Goal: Task Accomplishment & Management: Complete application form

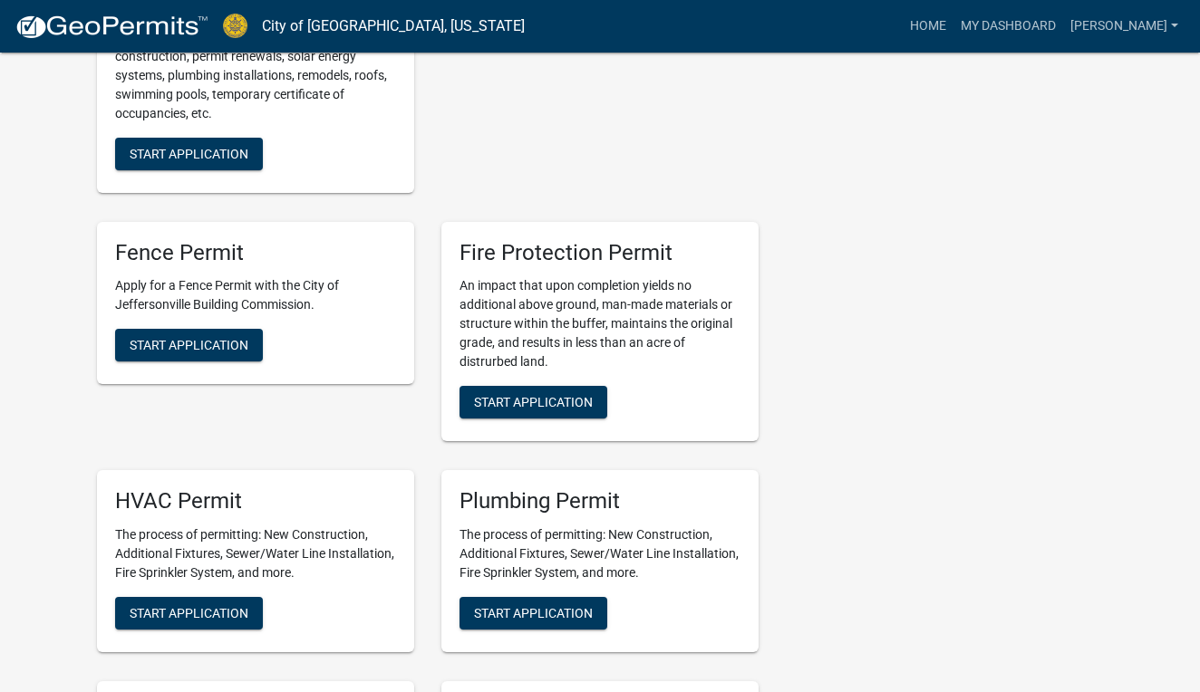
scroll to position [902, 0]
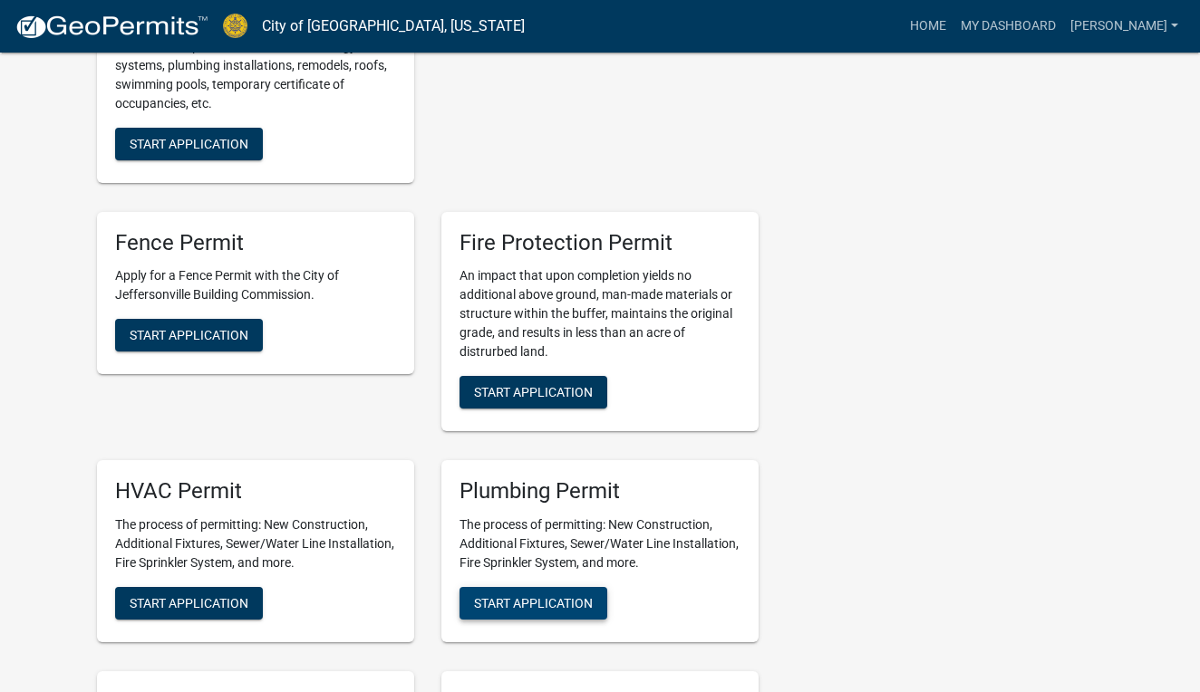
click at [531, 601] on span "Start Application" at bounding box center [533, 603] width 119 height 14
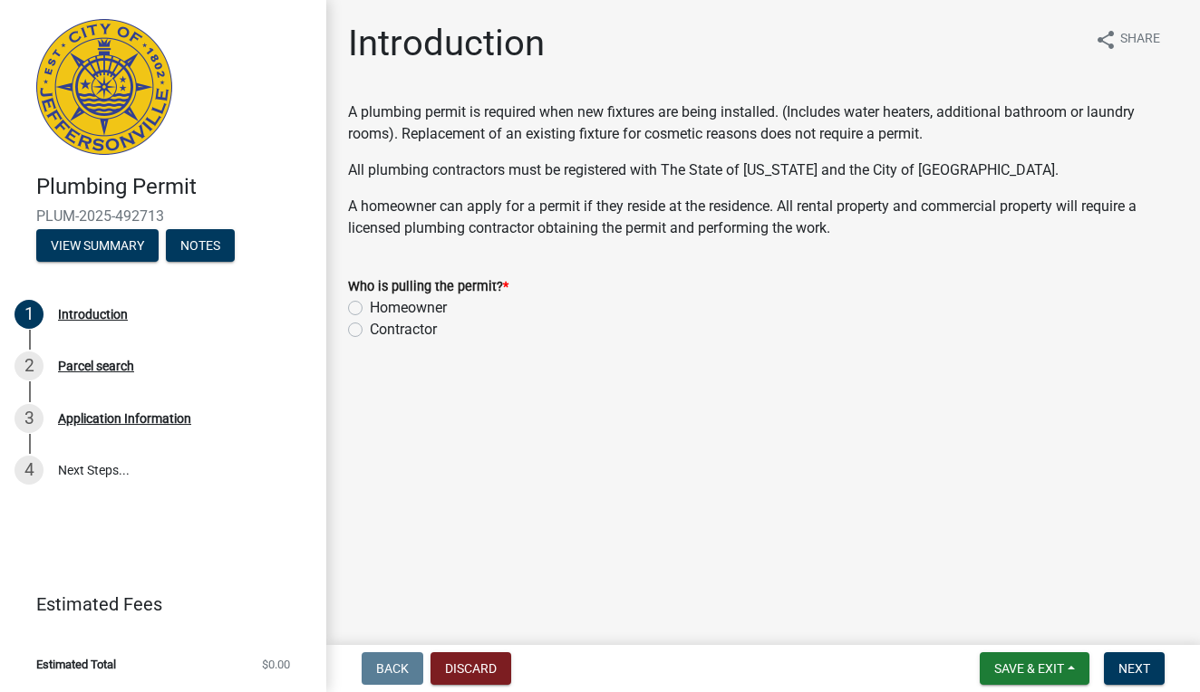
click at [370, 329] on label "Contractor" at bounding box center [403, 330] width 67 height 22
click at [370, 329] on input "Contractor" at bounding box center [376, 325] width 12 height 12
radio input "true"
click at [1130, 666] on span "Next" at bounding box center [1134, 668] width 32 height 14
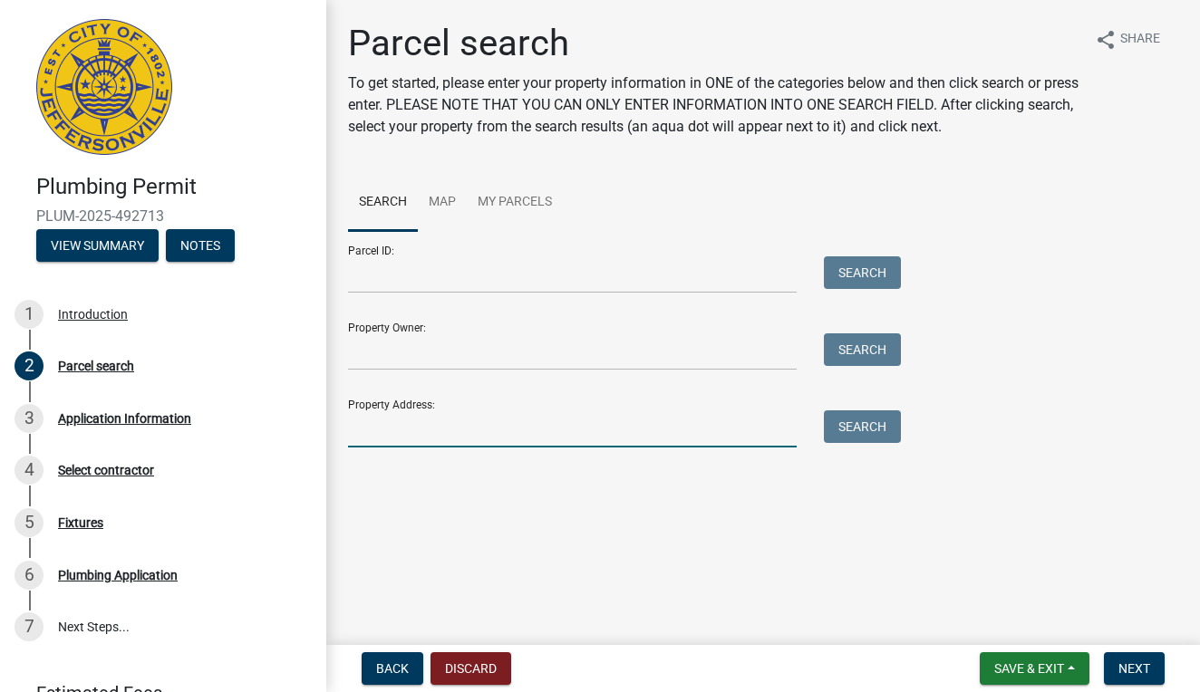
click at [356, 431] on input "Property Address:" at bounding box center [572, 428] width 448 height 37
type input "[STREET_ADDRESS]"
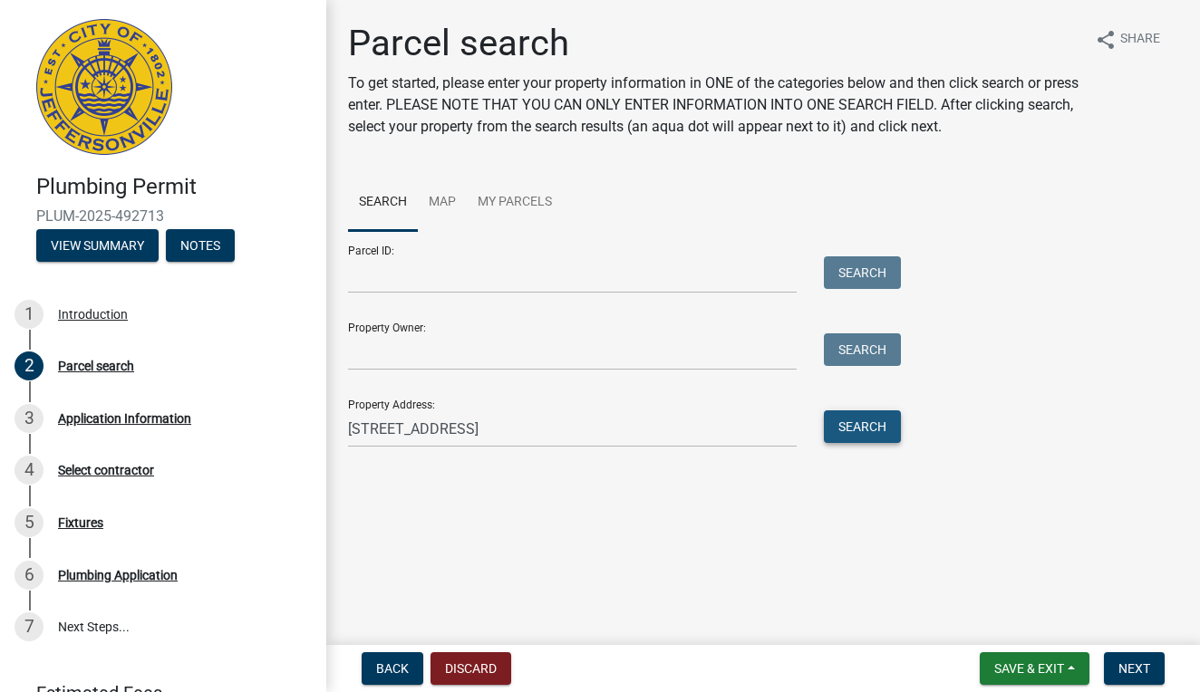
click at [867, 429] on button "Search" at bounding box center [862, 426] width 77 height 33
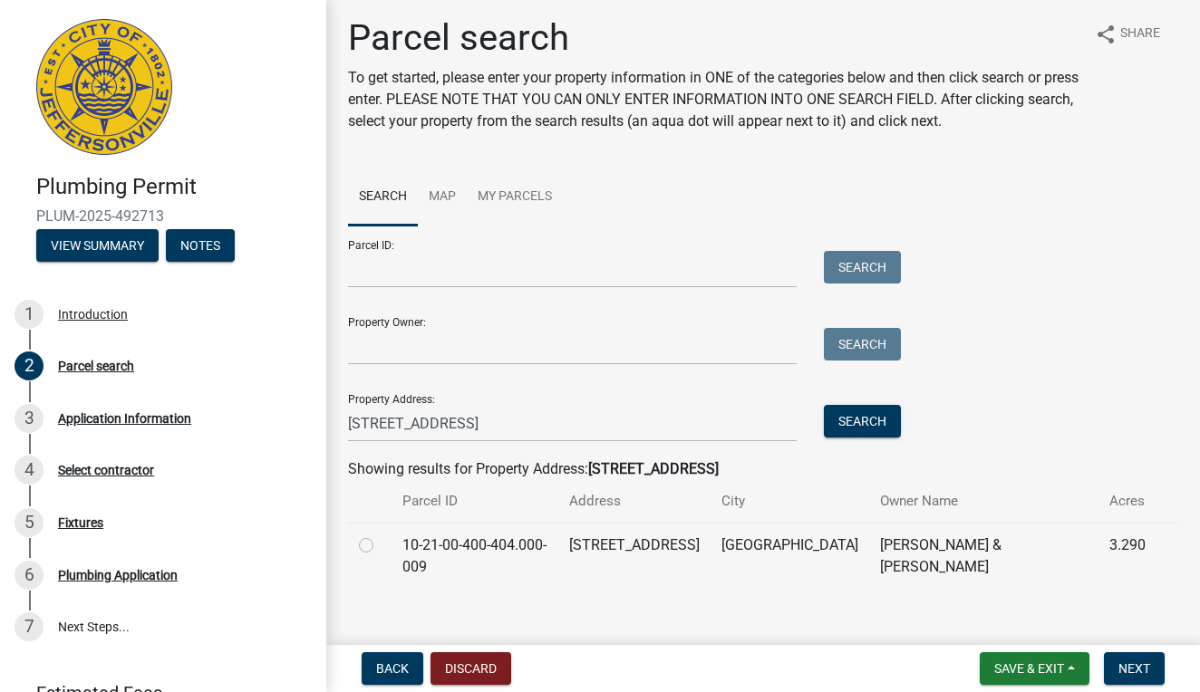
scroll to position [5, 0]
click at [381, 535] on label at bounding box center [381, 535] width 0 height 0
click at [381, 545] on input "radio" at bounding box center [387, 541] width 12 height 12
radio input "true"
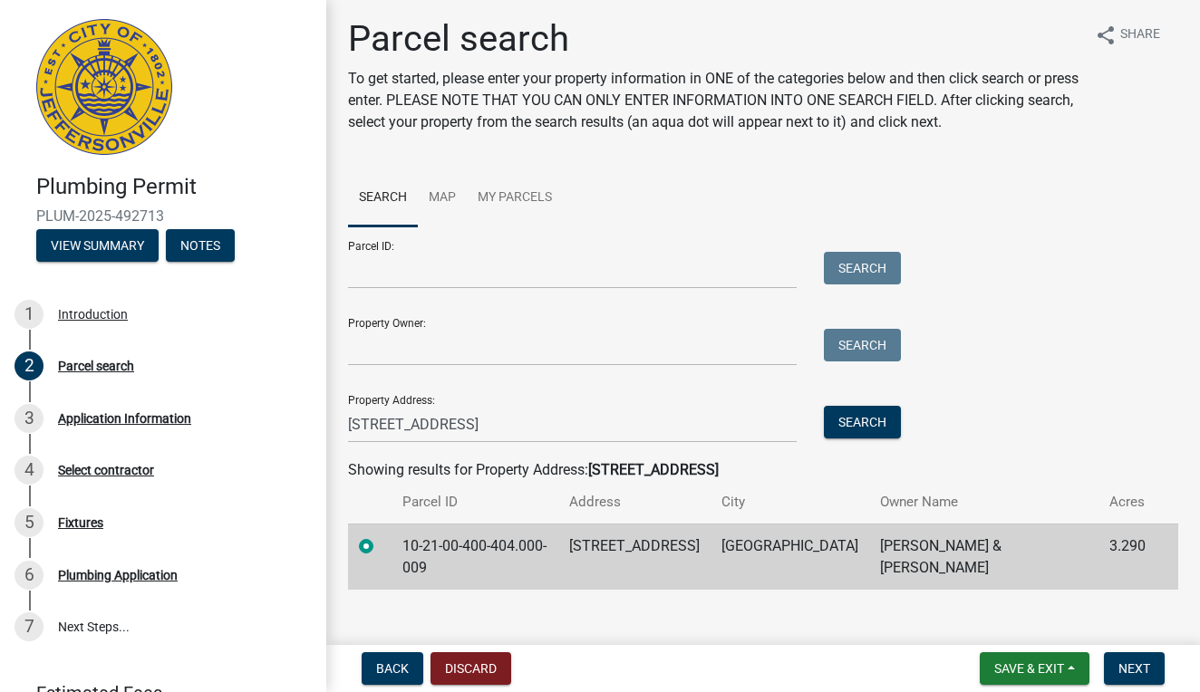
scroll to position [0, 0]
click at [1128, 664] on span "Next" at bounding box center [1134, 668] width 32 height 14
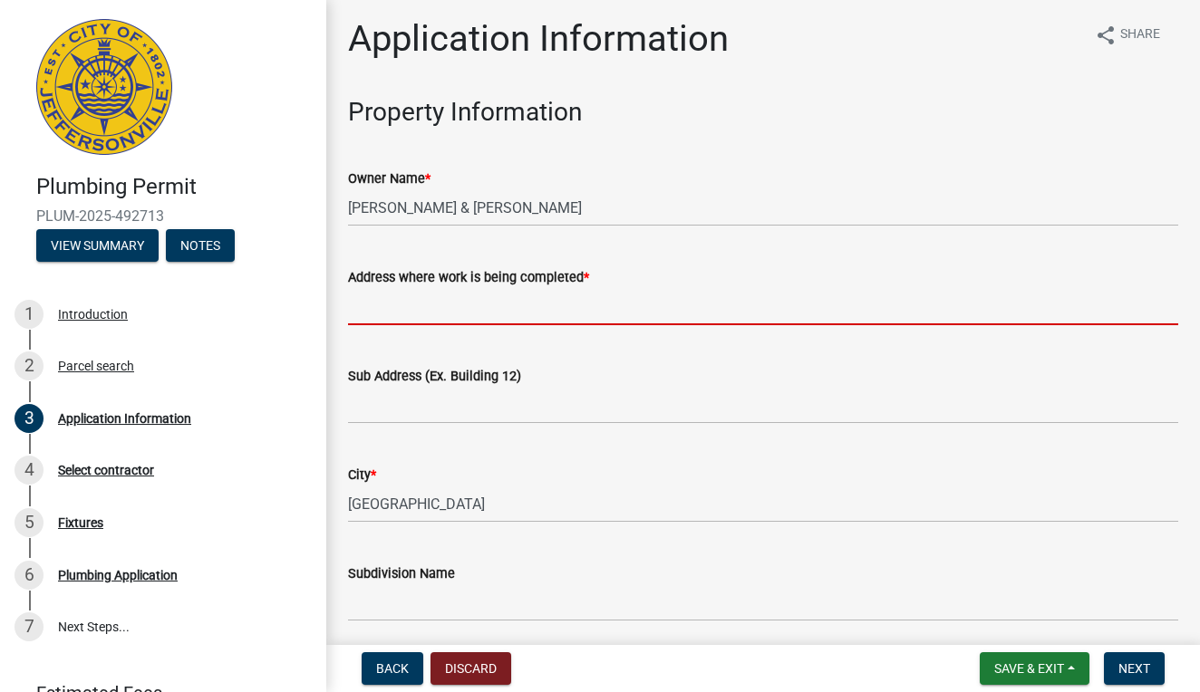
click at [368, 311] on input "Address where work is being completed *" at bounding box center [763, 306] width 830 height 37
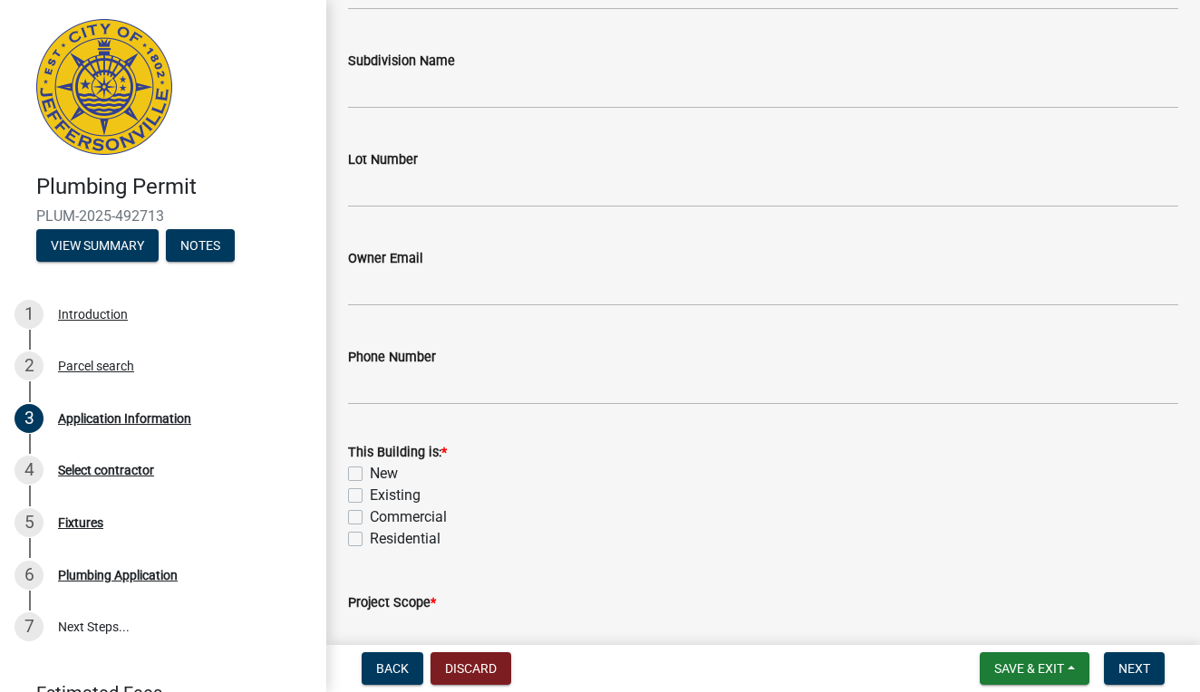
scroll to position [527, 0]
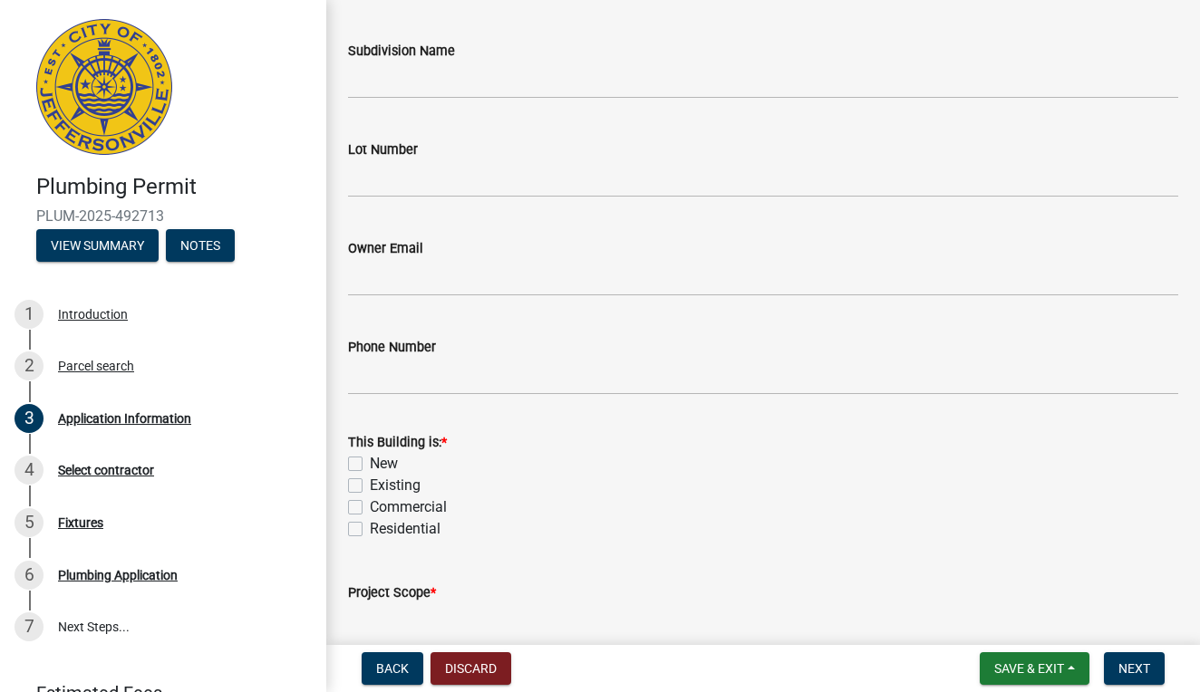
type input "[STREET_ADDRESS]"
click at [370, 484] on label "Existing" at bounding box center [395, 486] width 51 height 22
click at [370, 484] on input "Existing" at bounding box center [376, 481] width 12 height 12
checkbox input "true"
checkbox input "false"
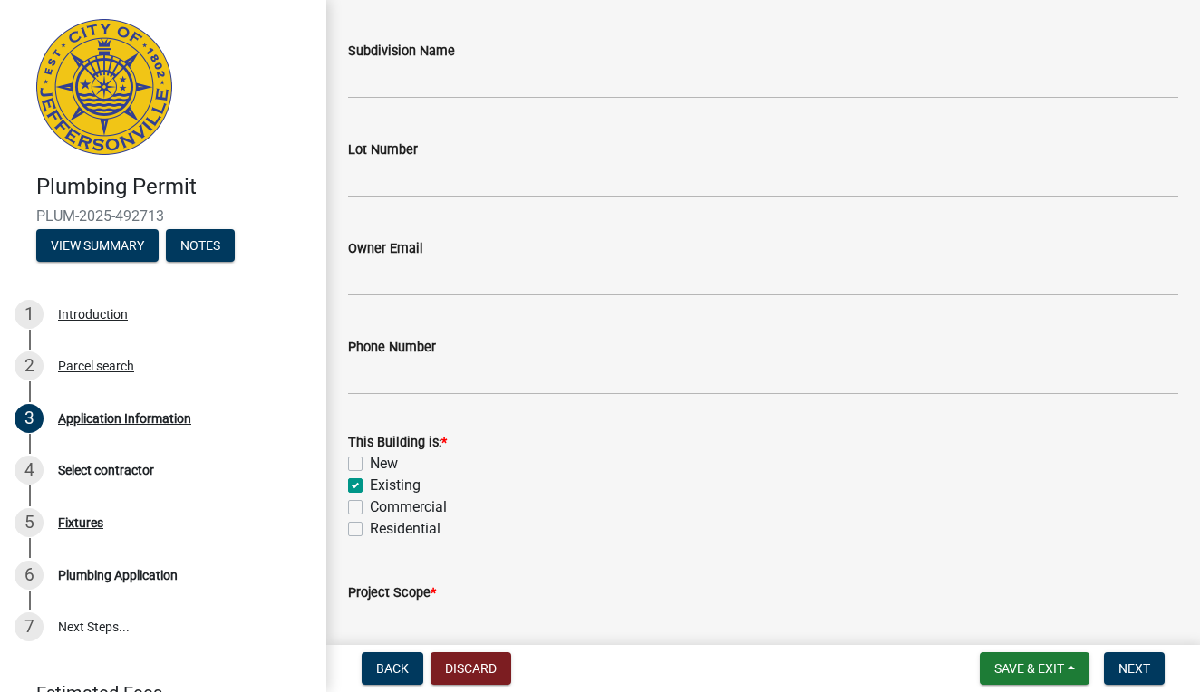
checkbox input "true"
checkbox input "false"
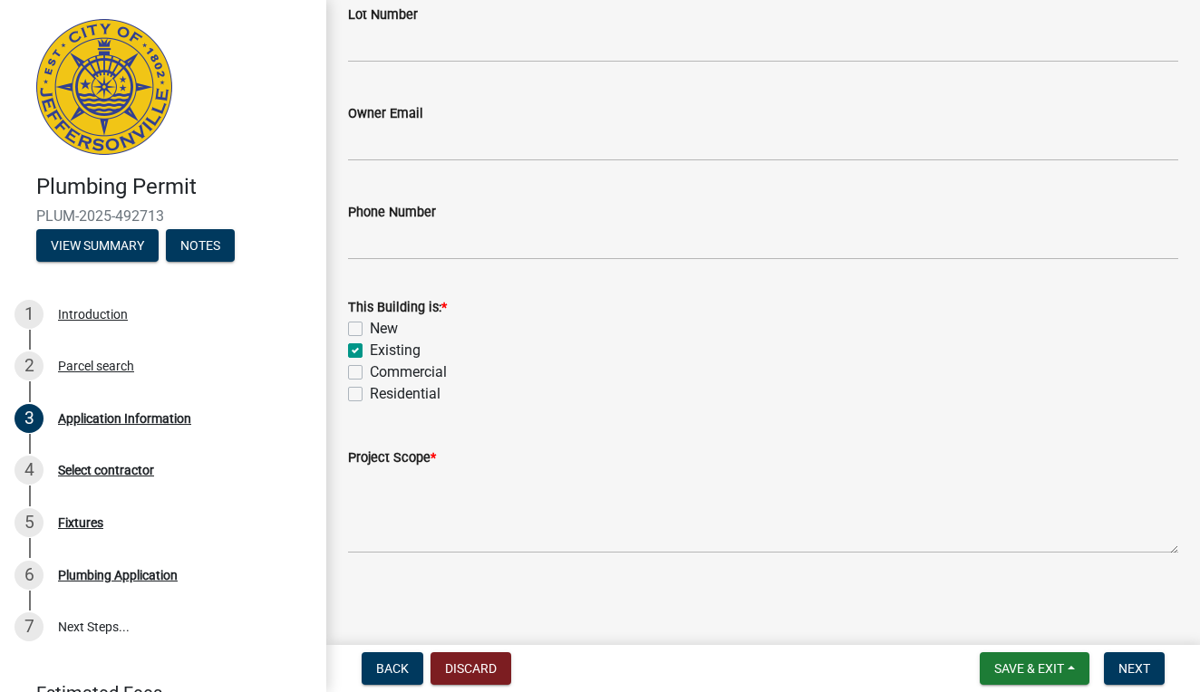
scroll to position [0, 0]
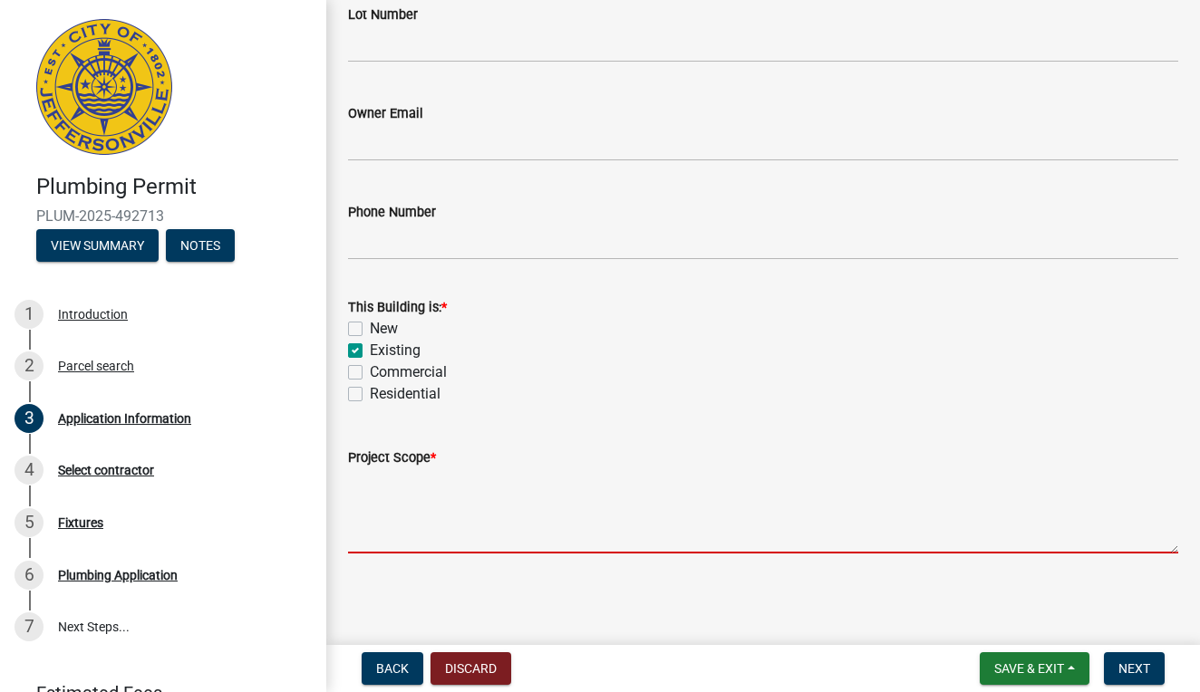
click at [408, 535] on textarea "Project Scope *" at bounding box center [763, 510] width 830 height 85
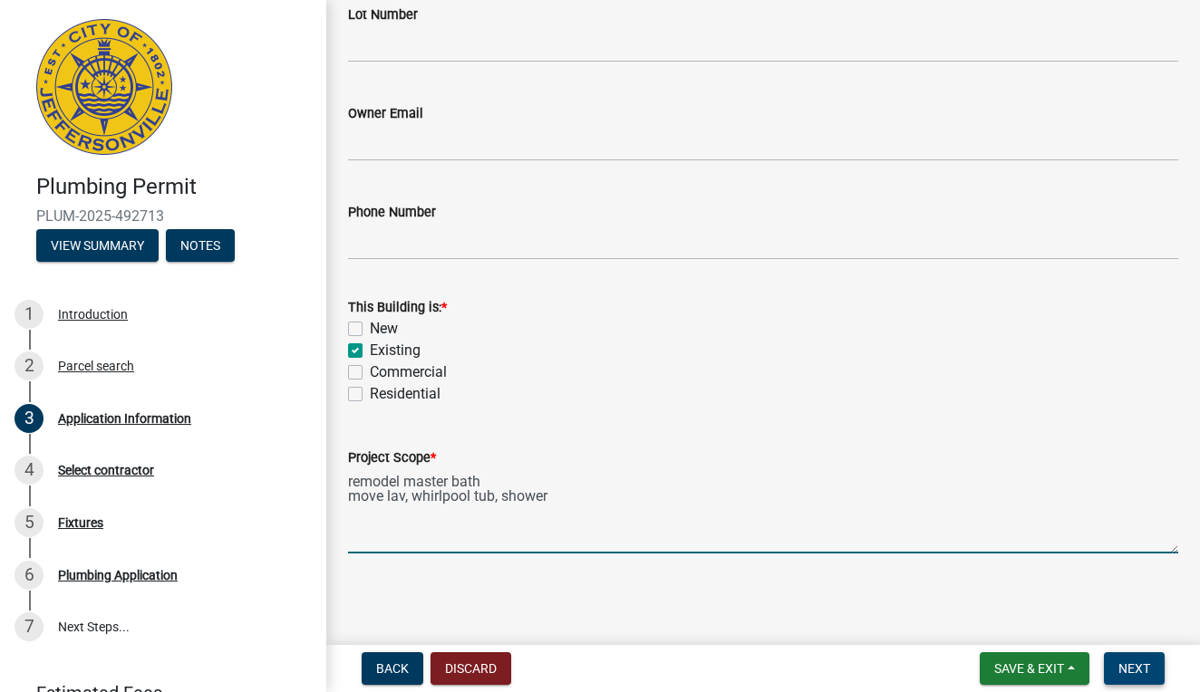
type textarea "remodel master bath move lav, whirlpool tub, shower"
click at [1125, 667] on span "Next" at bounding box center [1134, 668] width 32 height 14
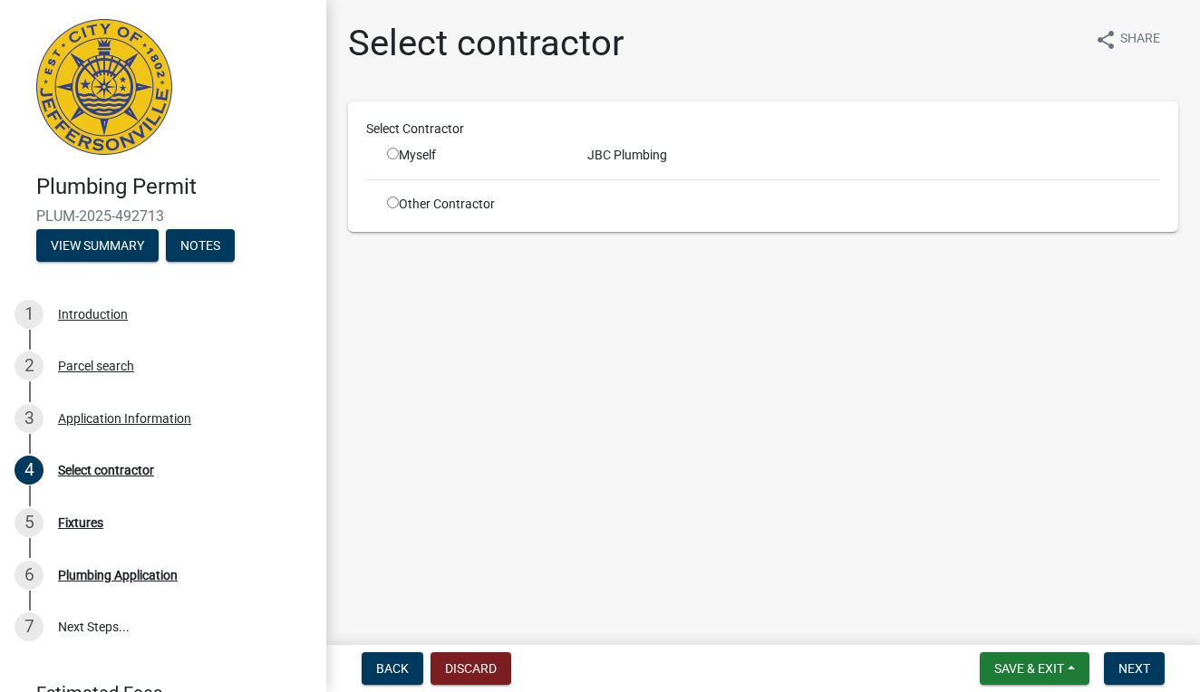
click at [612, 156] on div "JBC Plumbing" at bounding box center [874, 155] width 600 height 19
click at [391, 158] on input "radio" at bounding box center [393, 154] width 12 height 12
radio input "true"
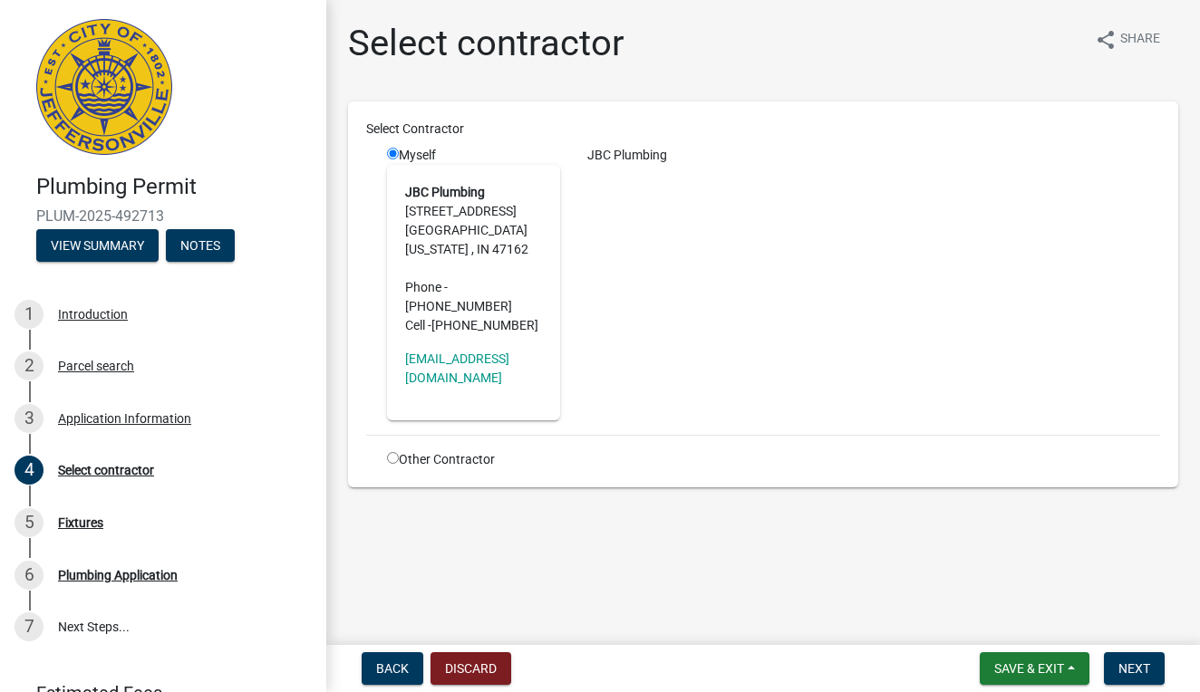
click at [625, 543] on main "Select contractor share Share Select Contractor Myself JBC Plumbing [STREET_ADD…" at bounding box center [762, 319] width 873 height 638
click at [1134, 669] on span "Next" at bounding box center [1134, 668] width 32 height 14
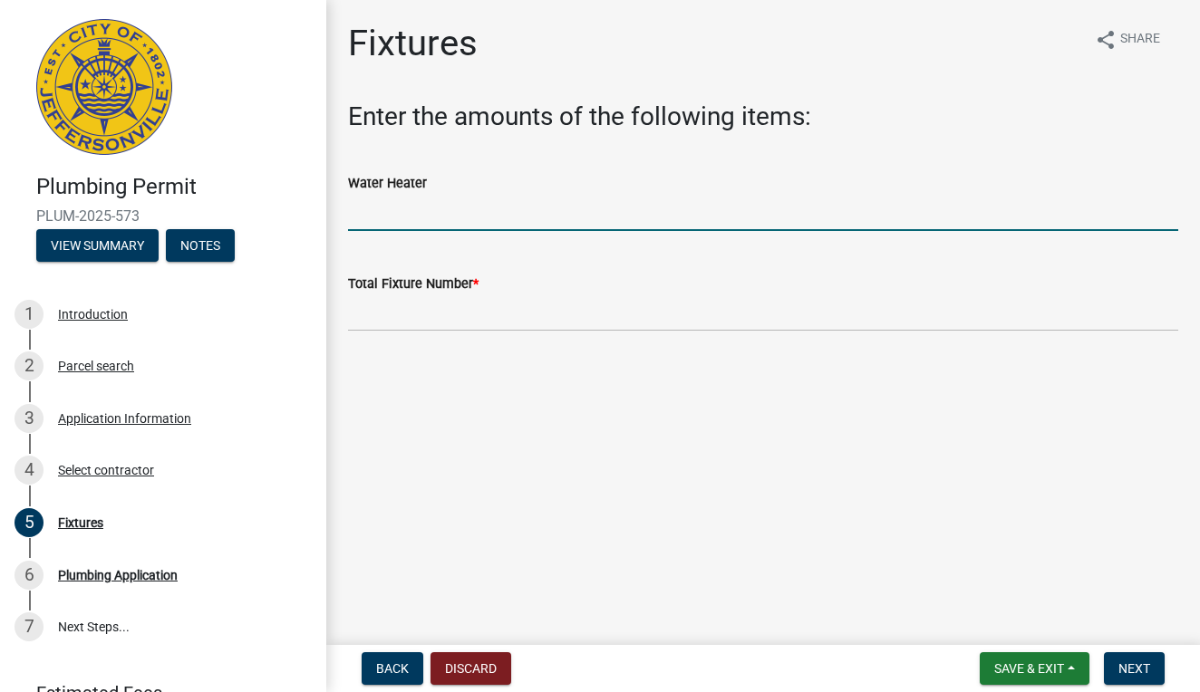
click at [450, 205] on input "text" at bounding box center [763, 212] width 830 height 37
type input "0"
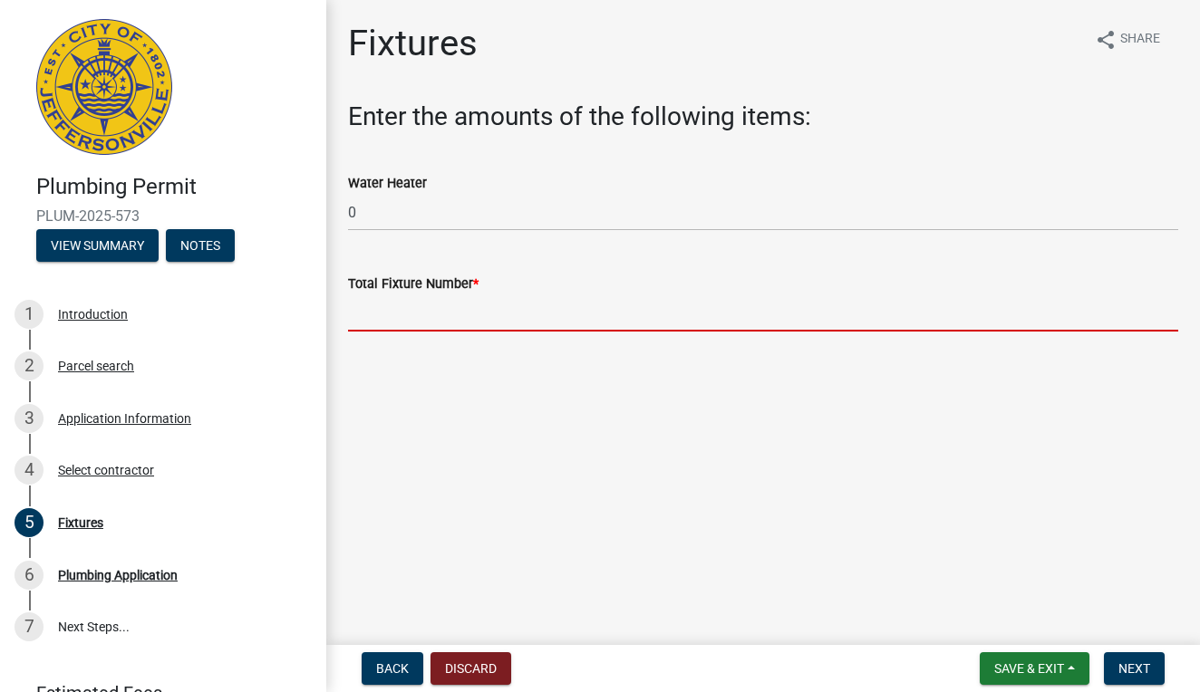
click at [423, 304] on input "text" at bounding box center [763, 312] width 830 height 37
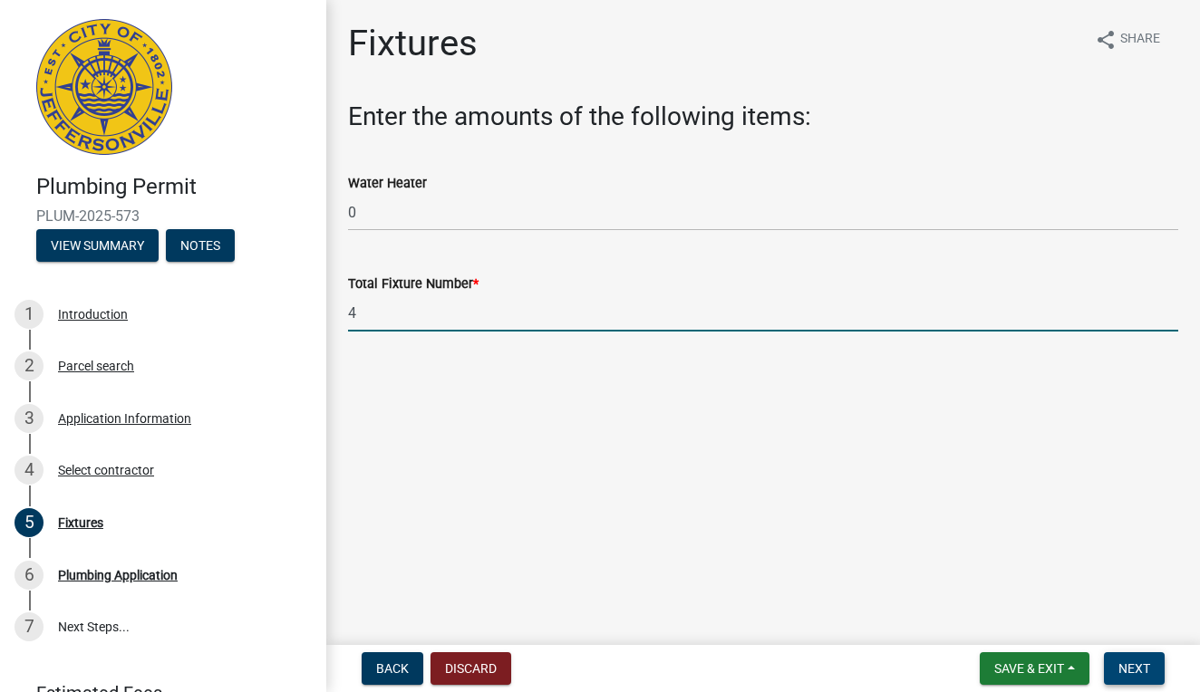
type input "4"
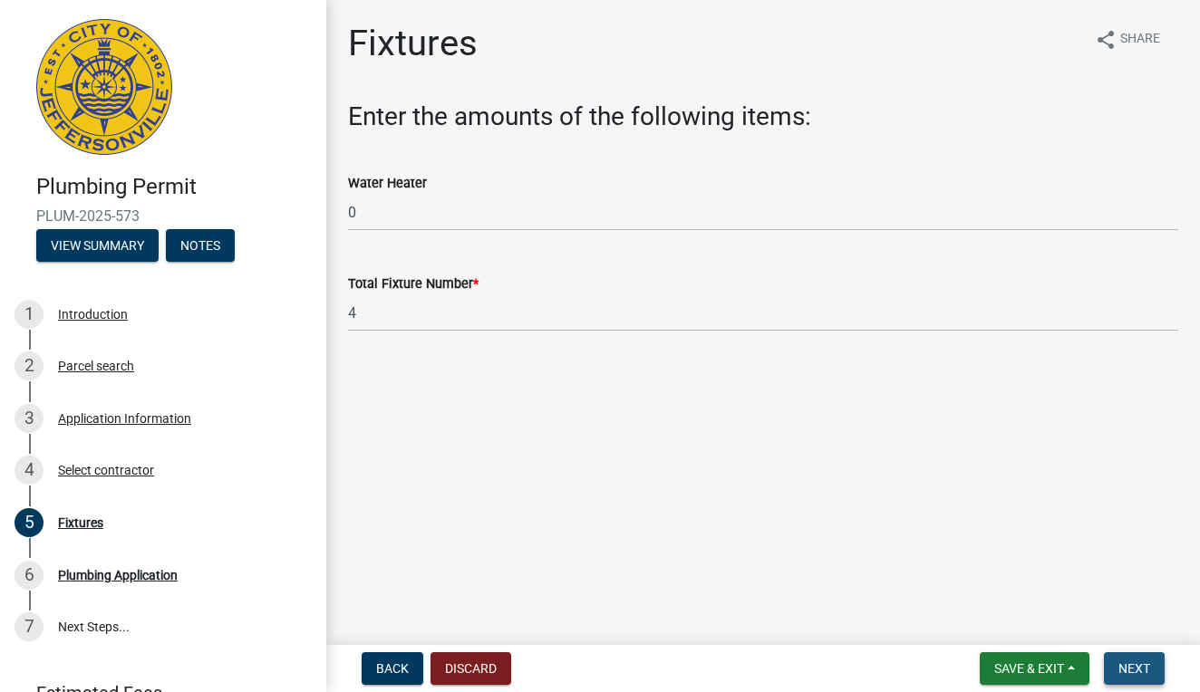
click at [1123, 663] on span "Next" at bounding box center [1134, 668] width 32 height 14
